Goal: Register for event/course

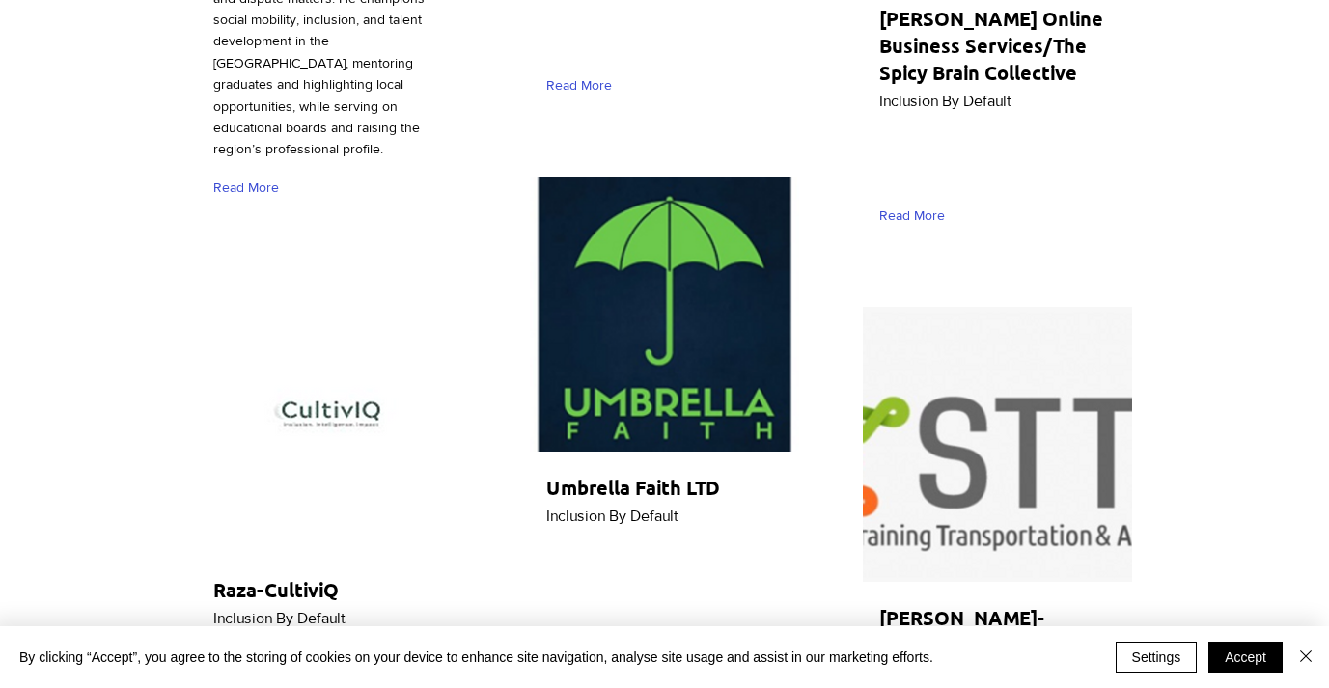
scroll to position [6687, 0]
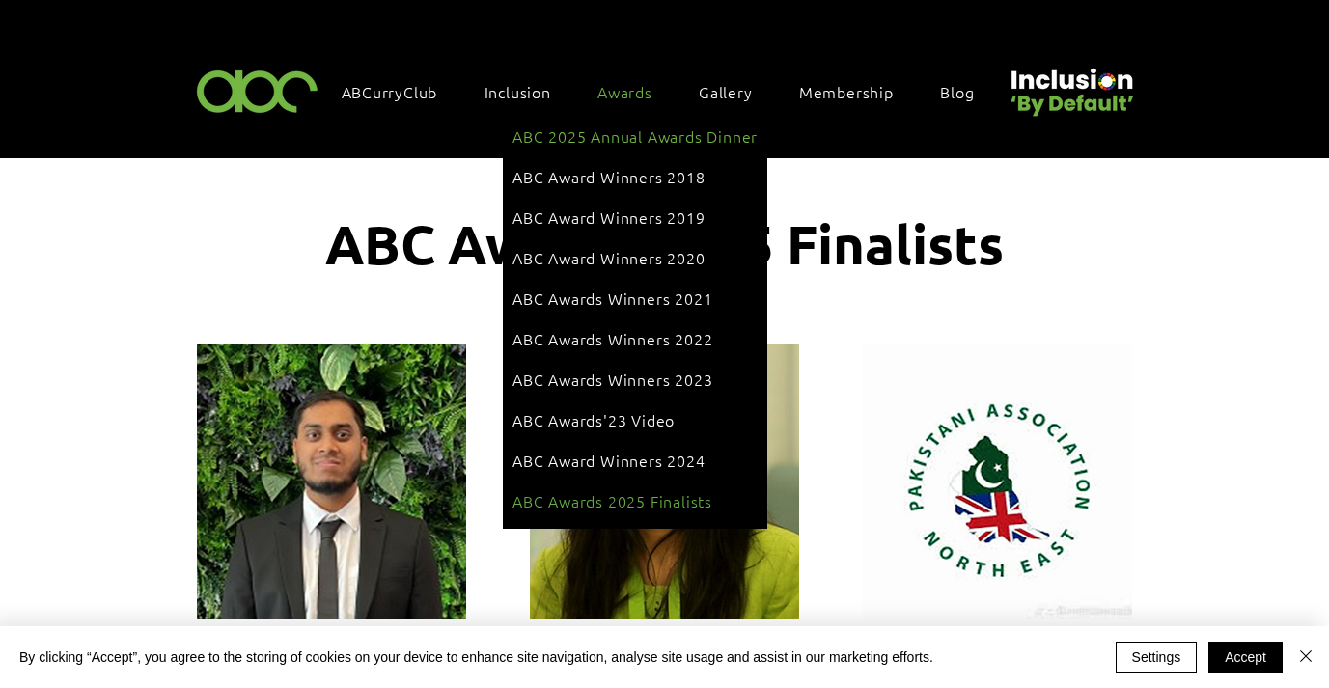
click at [599, 134] on span "ABC 2025 Annual Awards Dinner" at bounding box center [634, 135] width 245 height 21
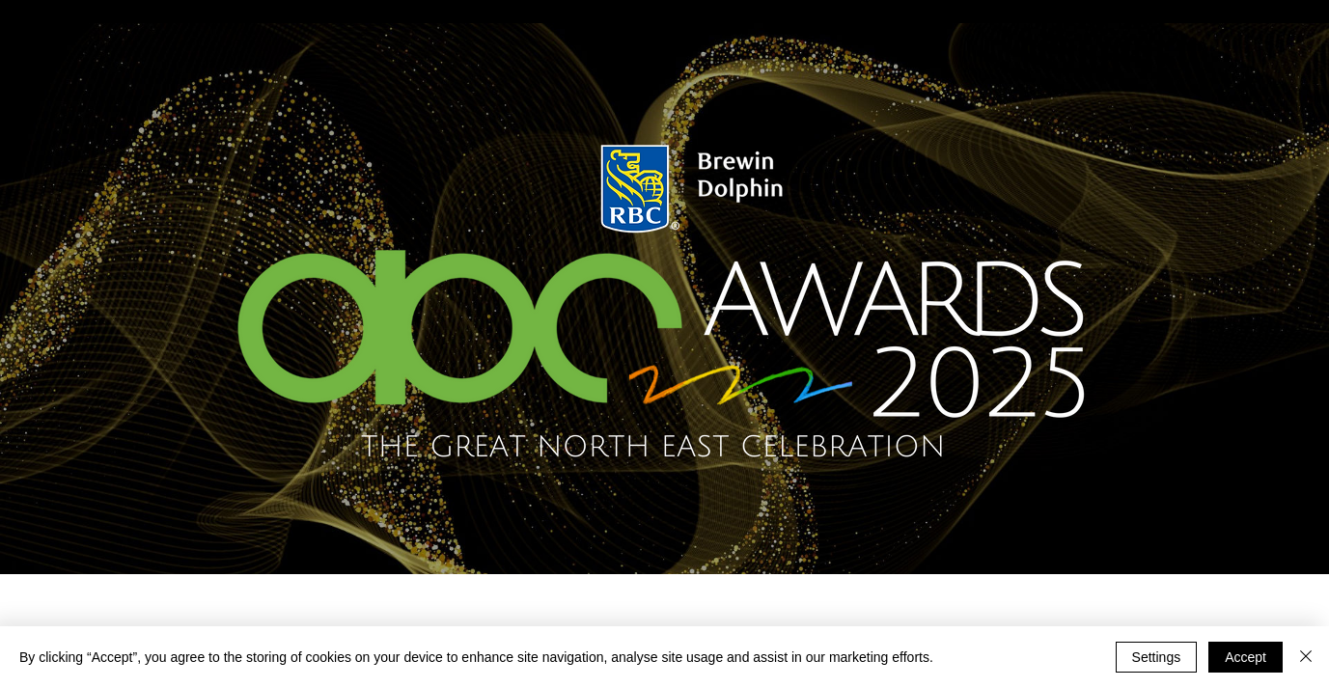
scroll to position [305, 0]
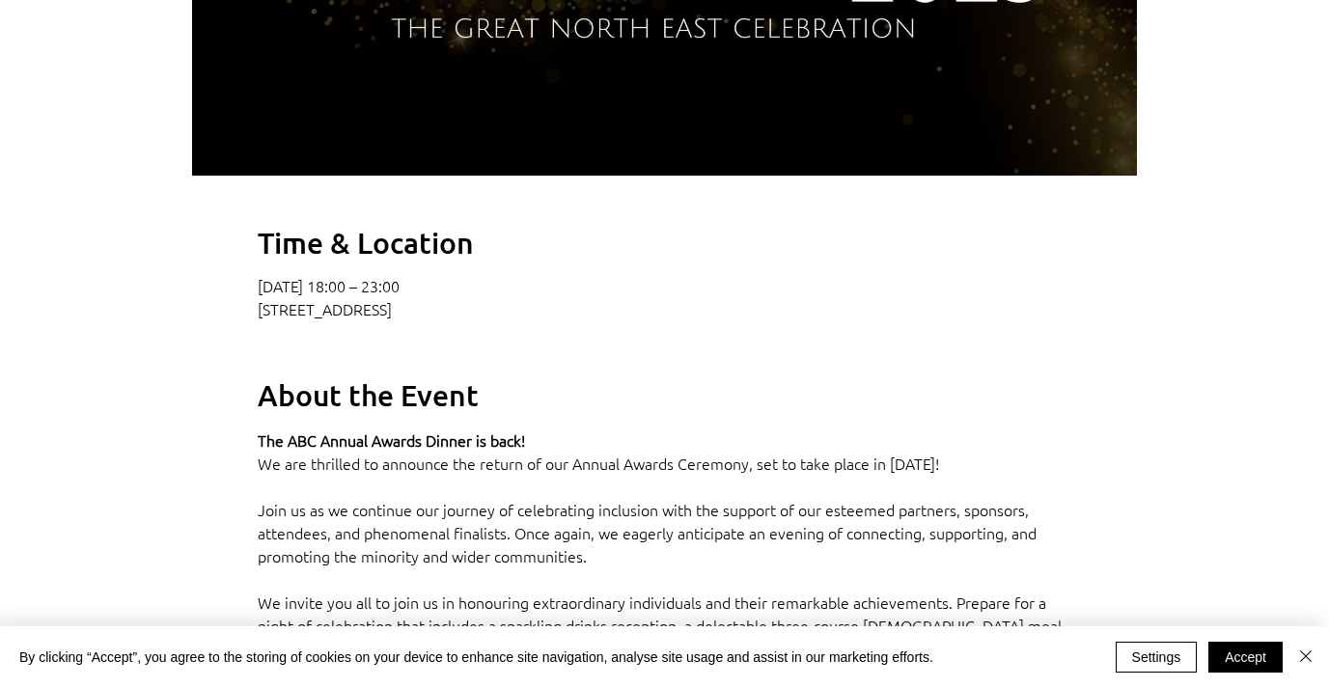
scroll to position [945, 0]
